Goal: Transaction & Acquisition: Purchase product/service

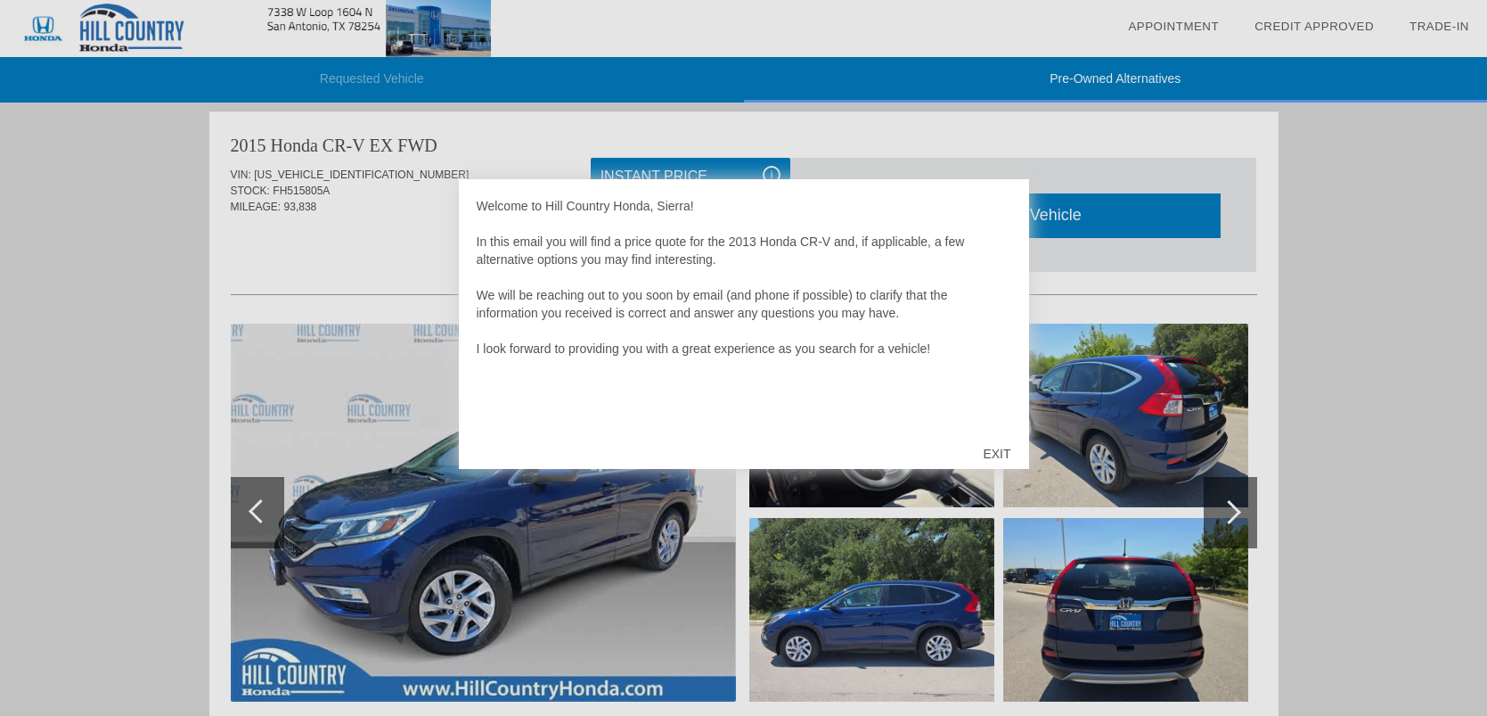
click at [998, 446] on div "EXIT" at bounding box center [996, 453] width 63 height 53
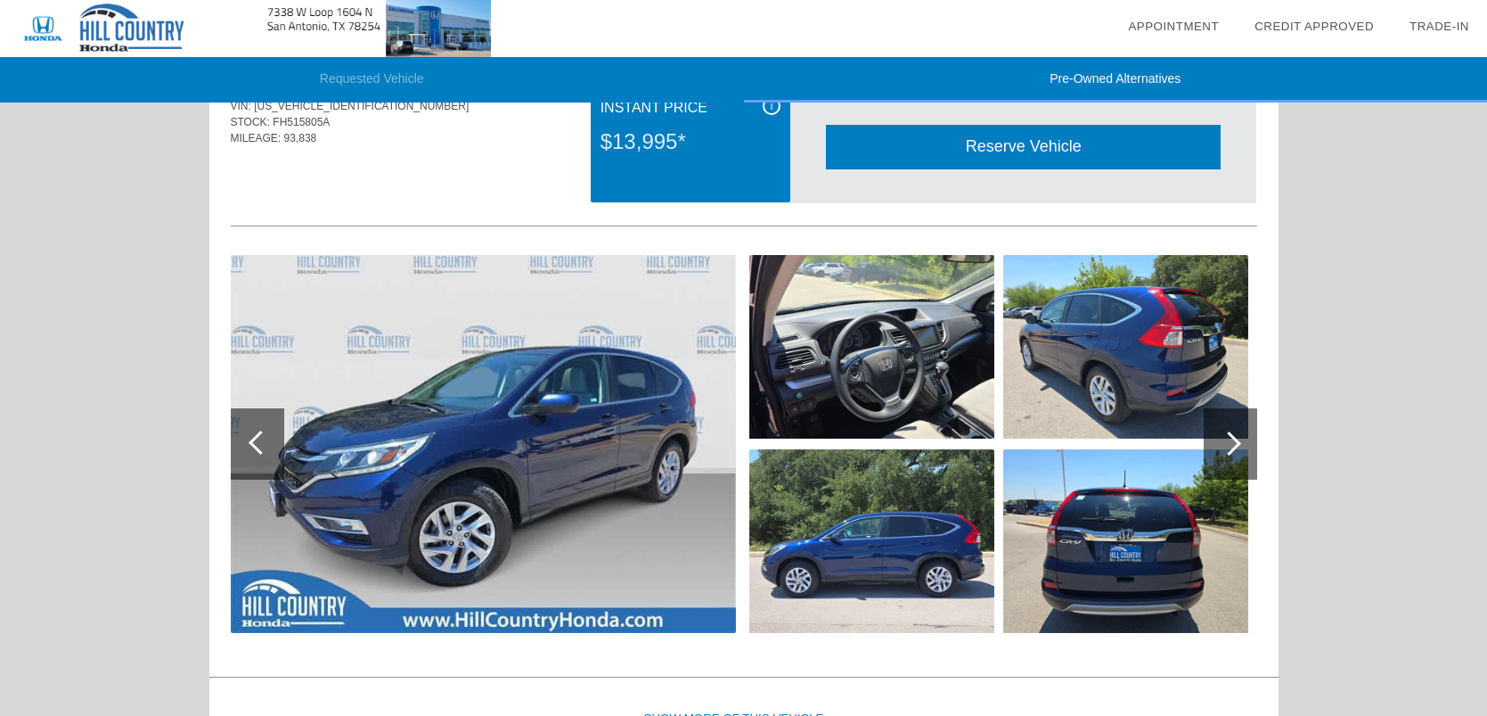
scroll to position [75, 0]
click at [1243, 457] on div at bounding box center [1230, 442] width 53 height 71
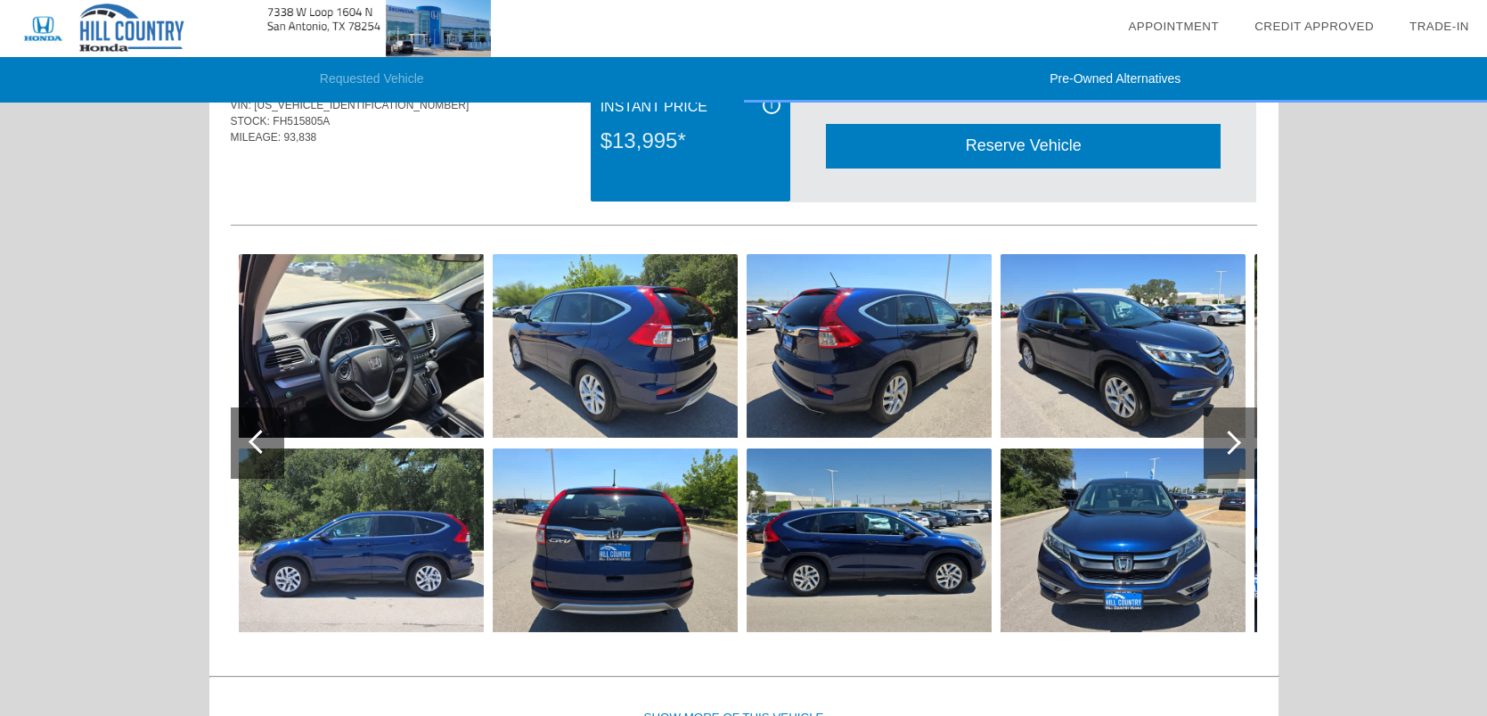
click at [1243, 457] on div at bounding box center [1230, 442] width 53 height 71
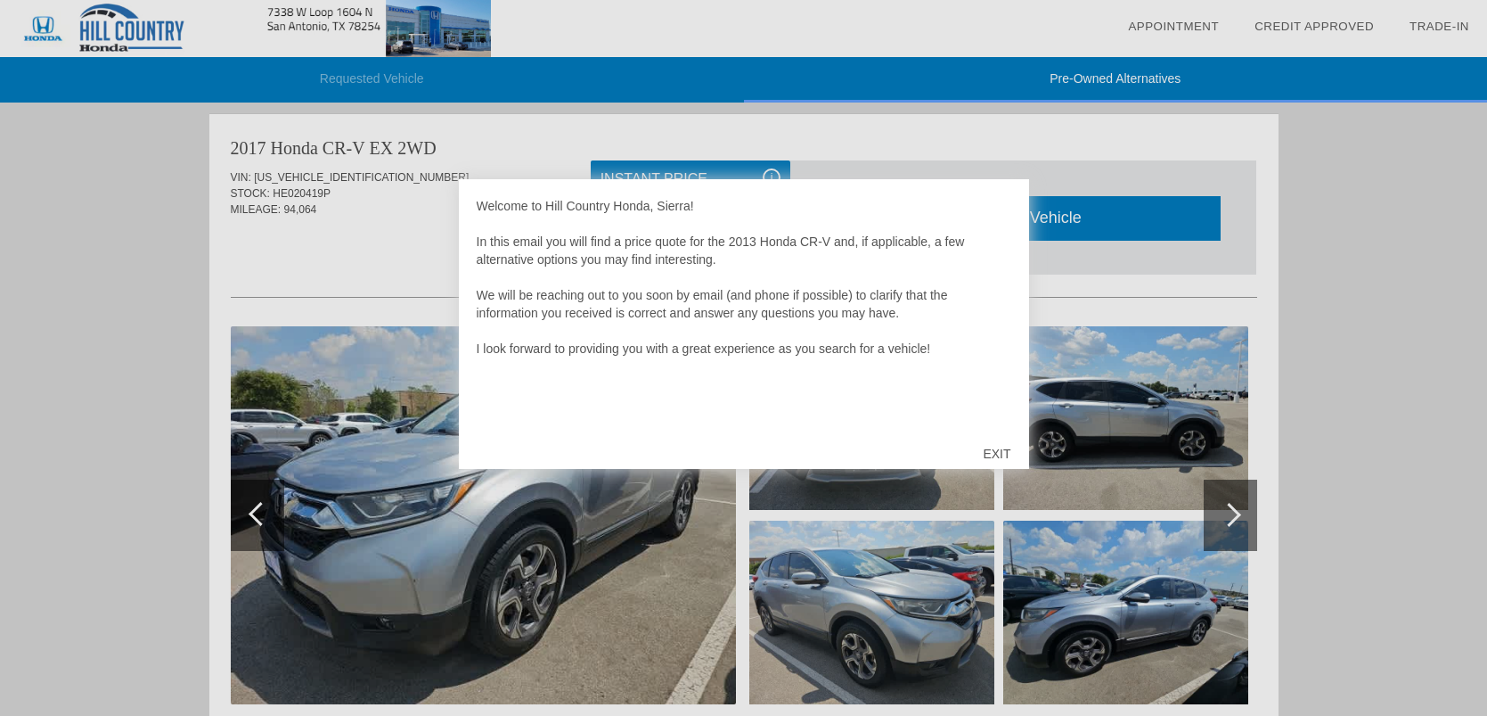
click at [995, 454] on div "EXIT" at bounding box center [996, 453] width 63 height 53
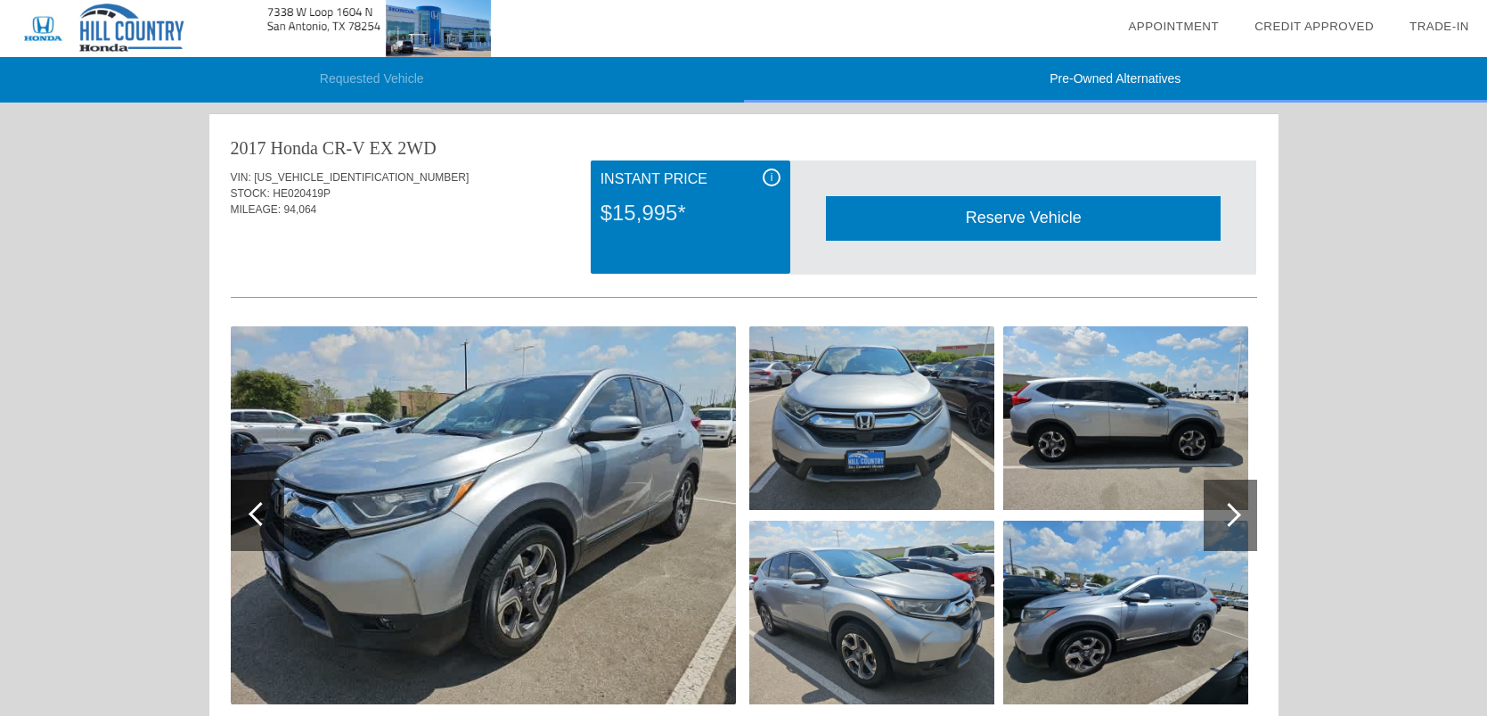
click at [1247, 488] on div at bounding box center [1230, 514] width 53 height 71
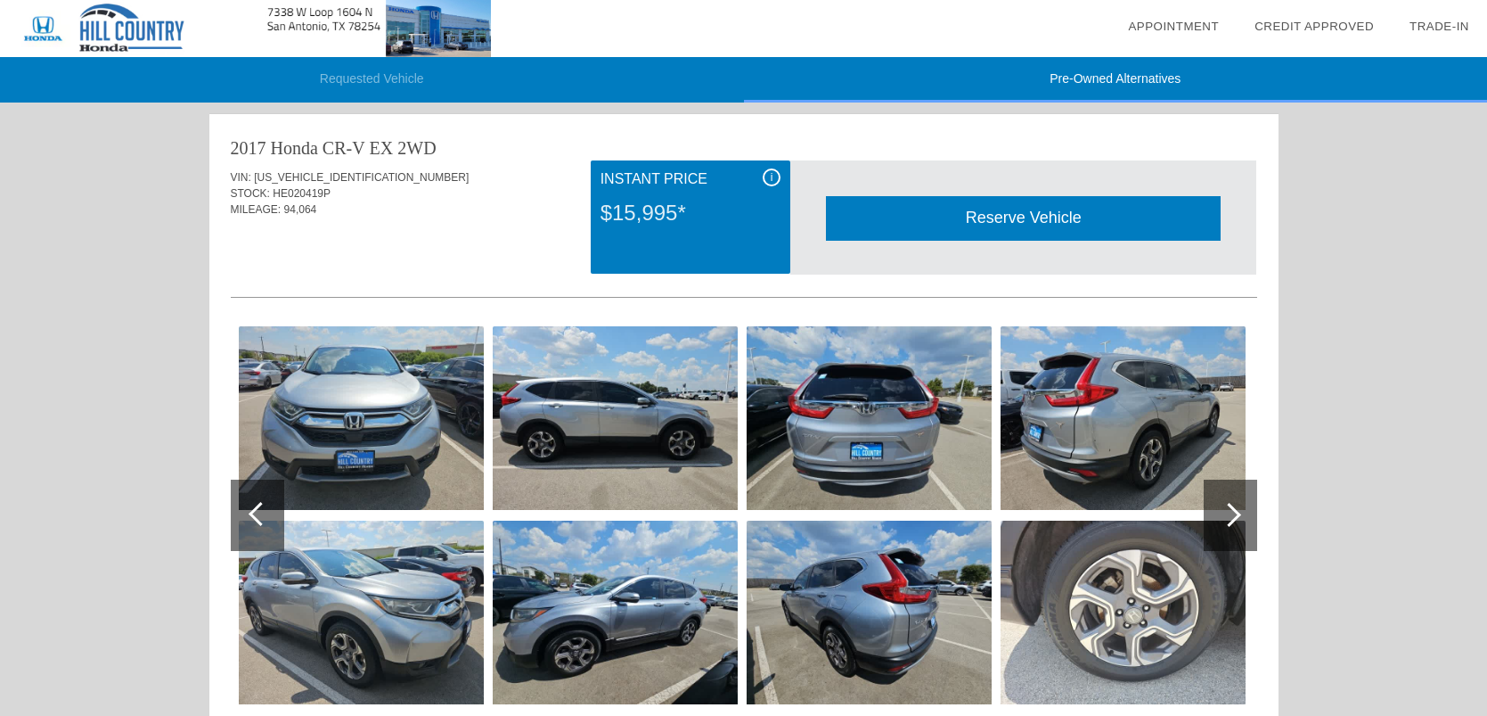
click at [1247, 488] on div at bounding box center [1230, 514] width 53 height 71
